Goal: Contribute content

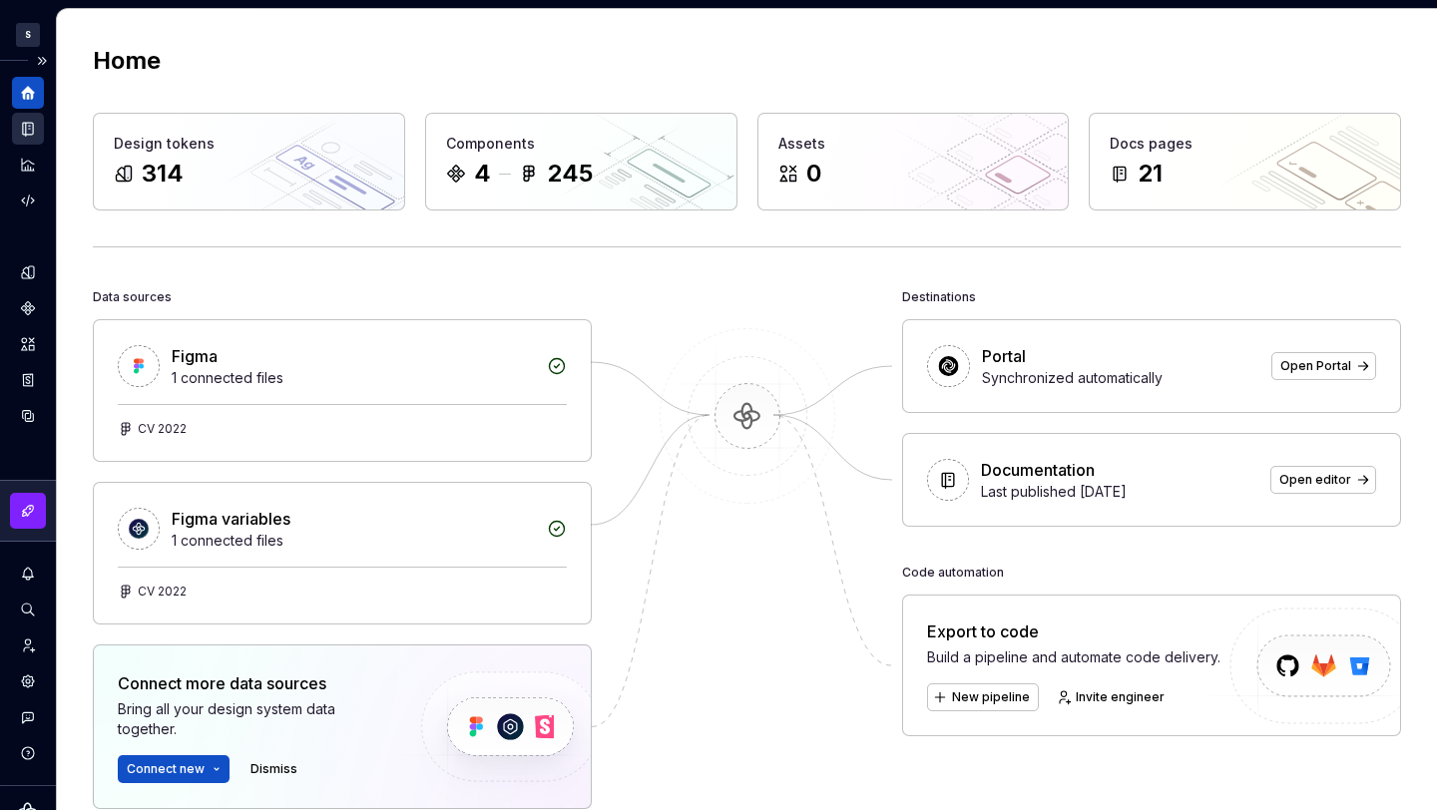
click at [23, 131] on icon "Documentation" at bounding box center [28, 129] width 10 height 13
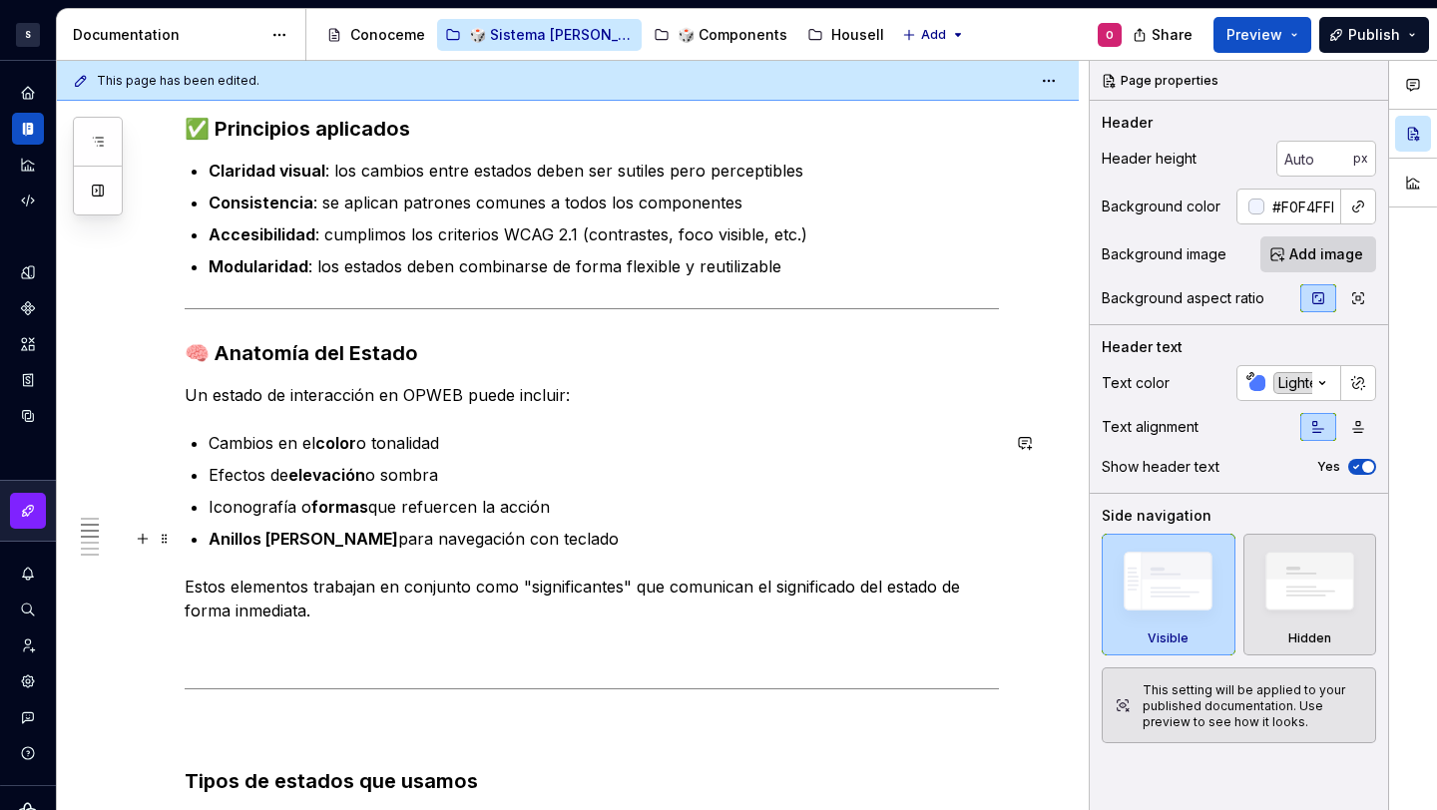
scroll to position [105, 0]
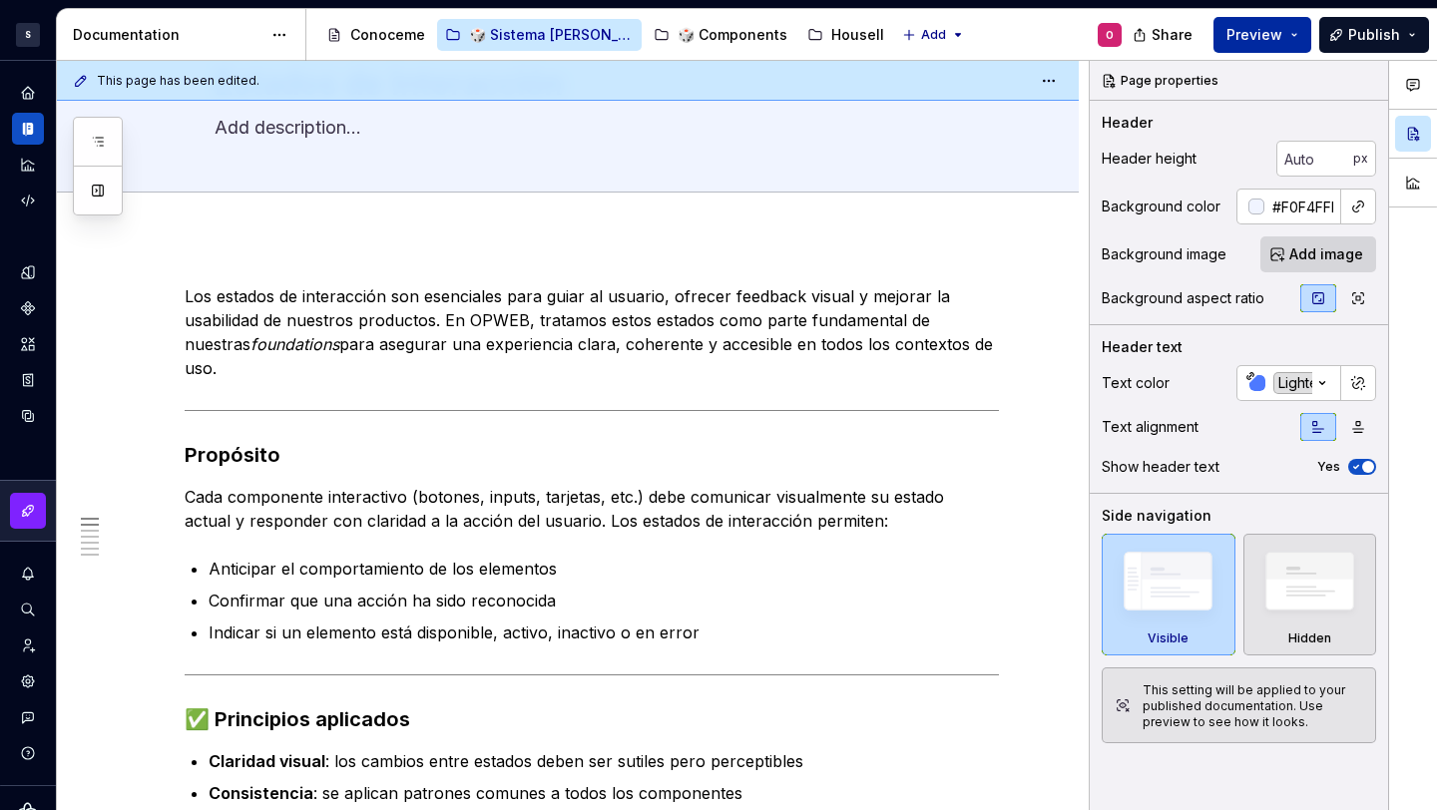
click at [1248, 42] on span "Preview" at bounding box center [1254, 35] width 56 height 20
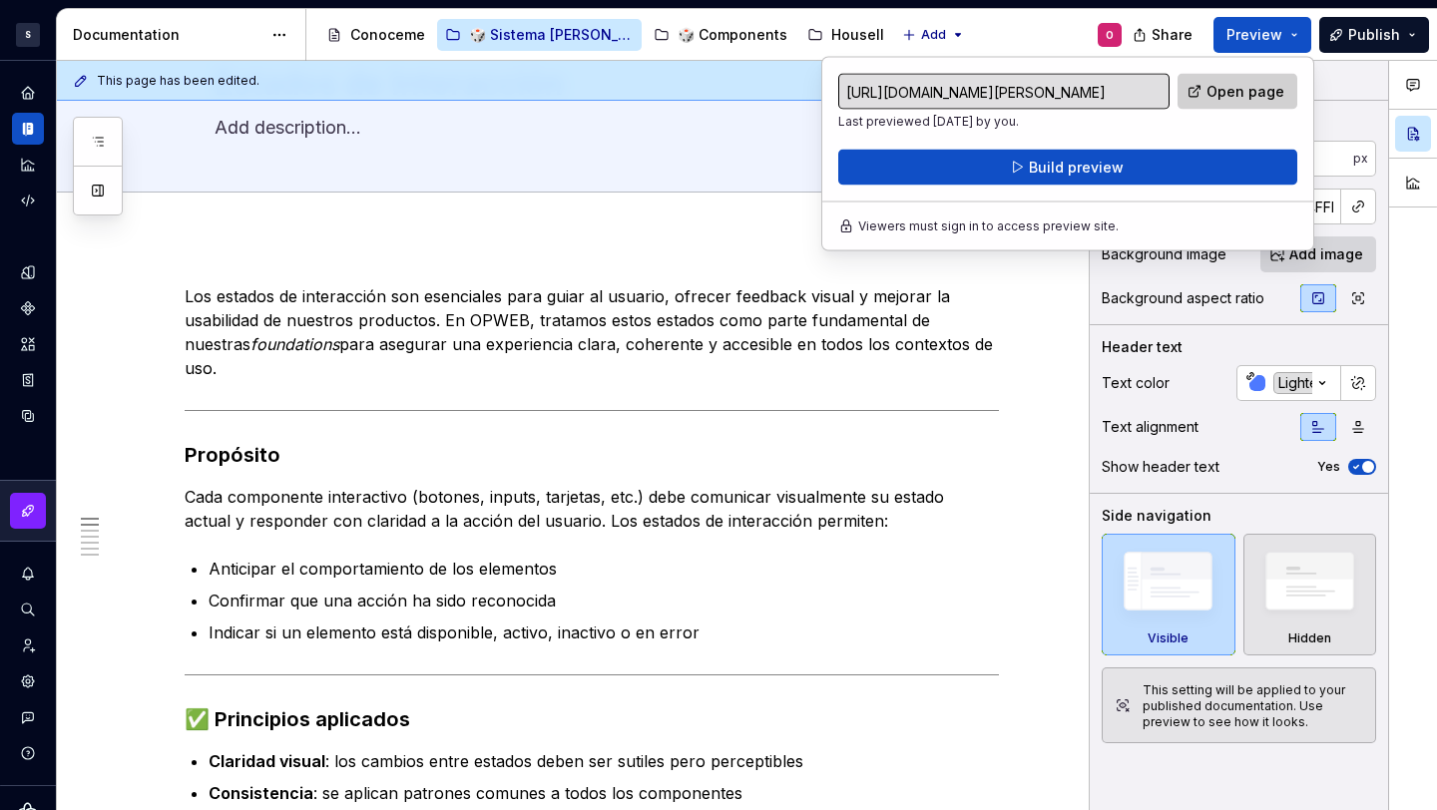
click at [1224, 76] on link "Open page" at bounding box center [1237, 92] width 120 height 36
type textarea "*"
